Goal: Book appointment/travel/reservation

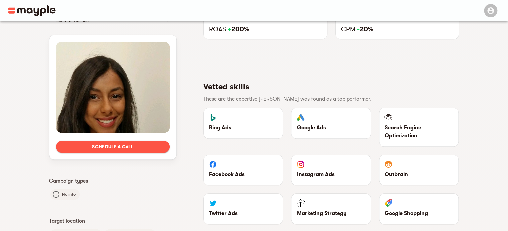
scroll to position [224, 0]
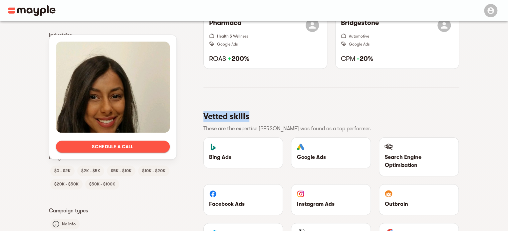
drag, startPoint x: 497, startPoint y: 99, endPoint x: 489, endPoint y: 57, distance: 42.9
click at [489, 57] on div "Schedule a call Languages English Portuguese Client Type B2C B2B Industries Hea…" at bounding box center [254, 102] width 508 height 611
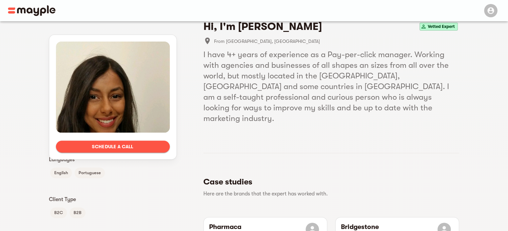
scroll to position [0, 0]
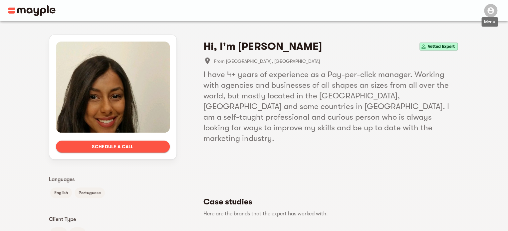
click at [490, 13] on icon "button" at bounding box center [491, 11] width 8 height 8
click at [140, 148] on span "Schedule a call" at bounding box center [112, 147] width 103 height 8
